Goal: Task Accomplishment & Management: Use online tool/utility

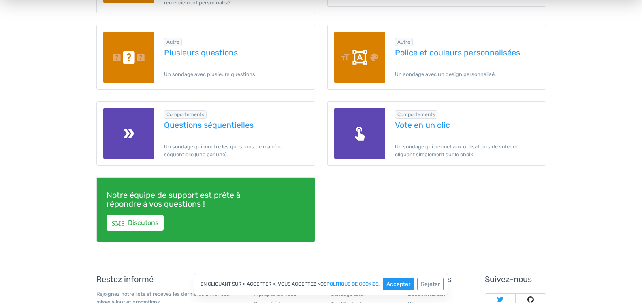
scroll to position [1256, 0]
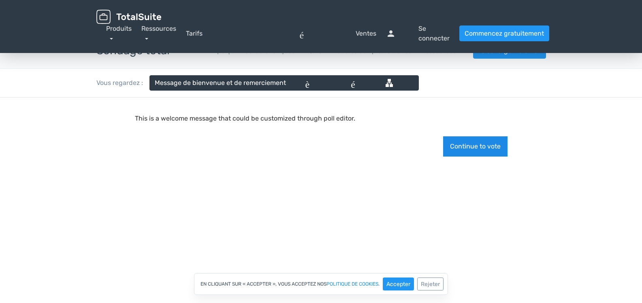
click at [472, 148] on button "Continue to vote" at bounding box center [475, 147] width 64 height 20
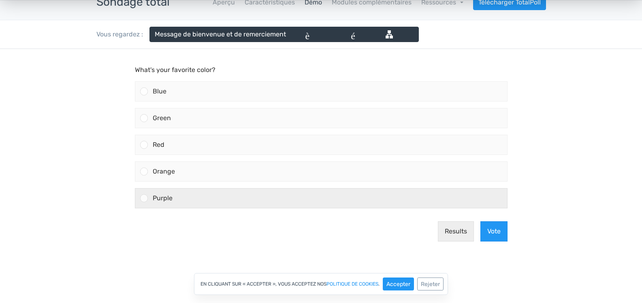
scroll to position [41, 0]
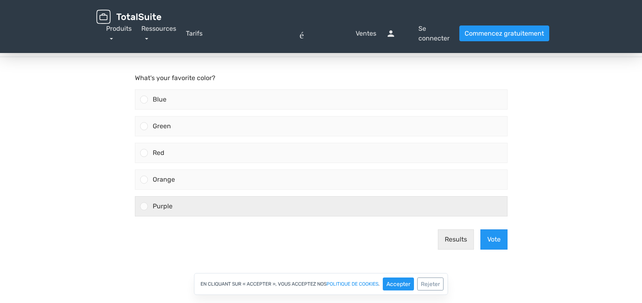
click at [168, 206] on span "Purple" at bounding box center [163, 207] width 20 height 8
click at [144, 207] on input "Purple" at bounding box center [144, 207] width 0 height 0
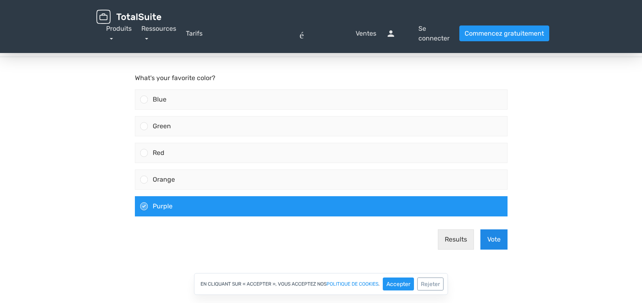
click at [484, 239] on button "Vote" at bounding box center [494, 240] width 27 height 20
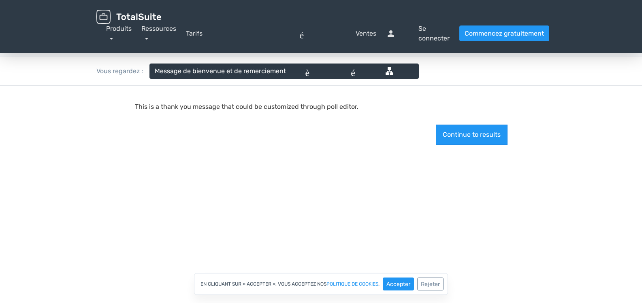
scroll to position [0, 0]
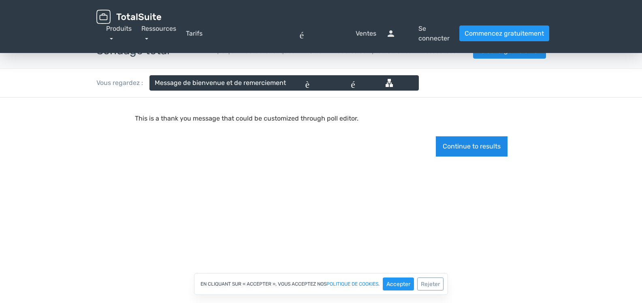
click at [484, 150] on button "Continue to results" at bounding box center [472, 147] width 72 height 20
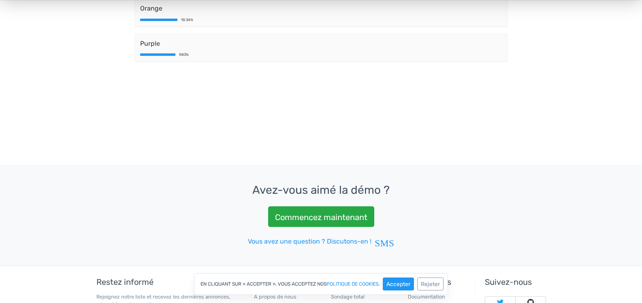
scroll to position [243, 0]
